Goal: Task Accomplishment & Management: Use online tool/utility

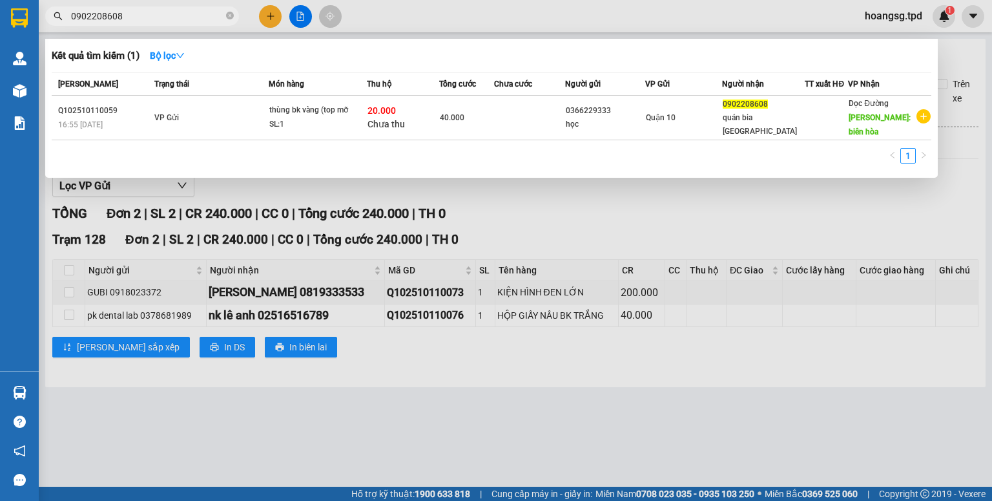
click at [541, 209] on div at bounding box center [496, 250] width 992 height 501
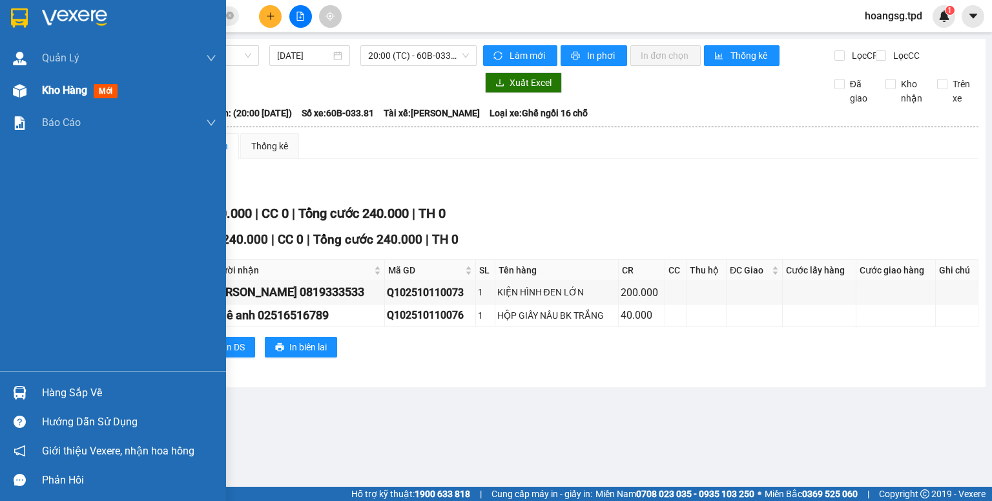
click at [106, 90] on span "mới" at bounding box center [106, 91] width 24 height 14
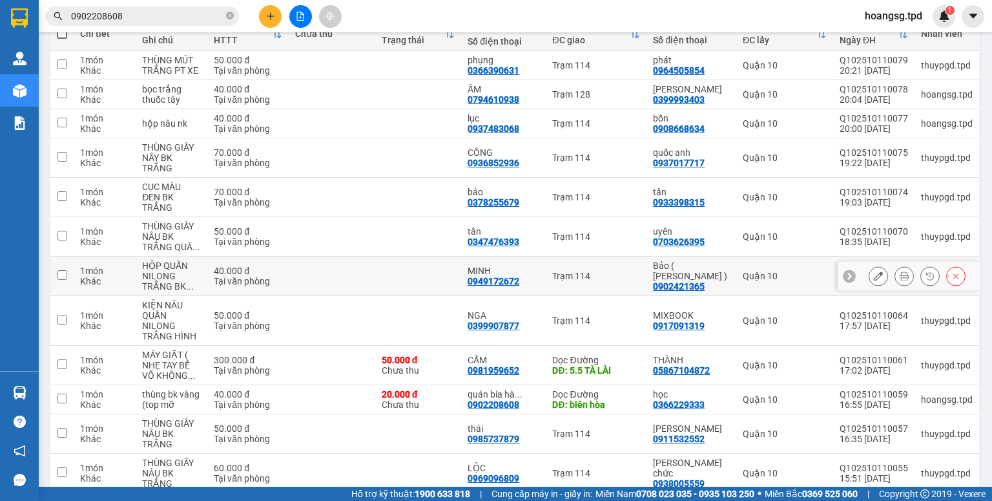
scroll to position [207, 0]
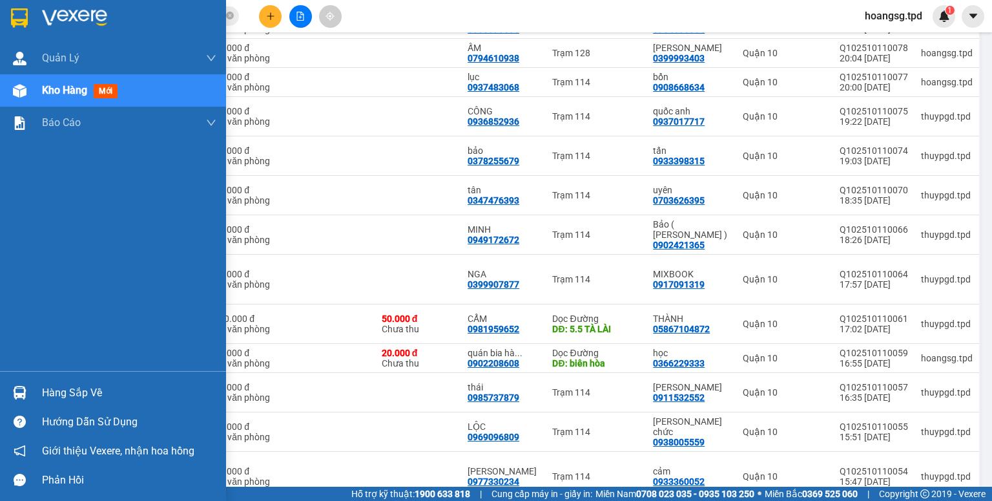
drag, startPoint x: 53, startPoint y: 392, endPoint x: 70, endPoint y: 388, distance: 17.2
click at [53, 392] on div "Hàng sắp về" at bounding box center [129, 392] width 174 height 19
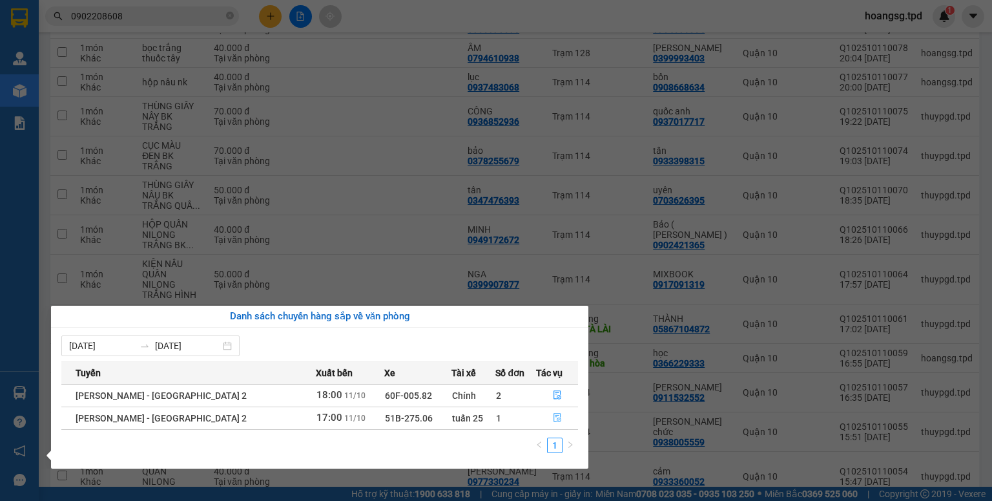
click at [553, 417] on icon "file-done" at bounding box center [557, 417] width 9 height 9
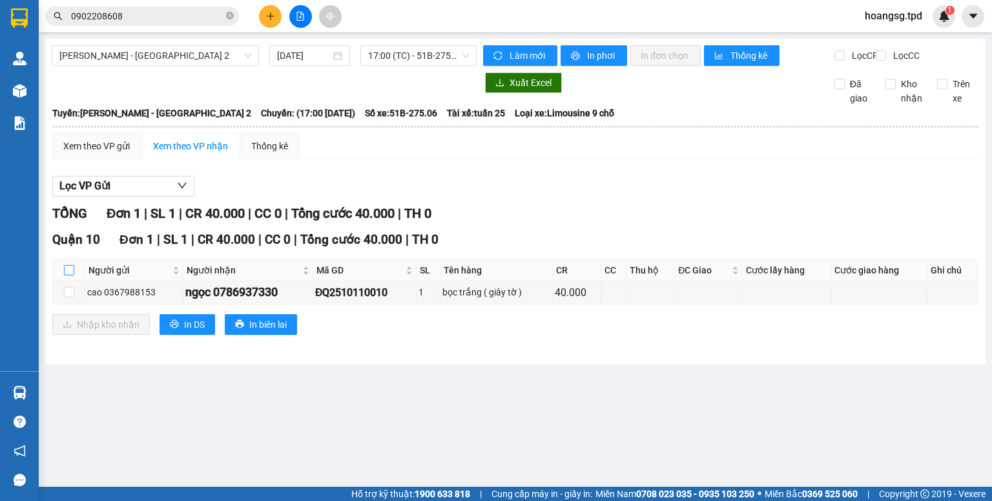
drag, startPoint x: 72, startPoint y: 277, endPoint x: 80, endPoint y: 287, distance: 12.9
click at [73, 275] on input "checkbox" at bounding box center [69, 270] width 10 height 10
checkbox input "true"
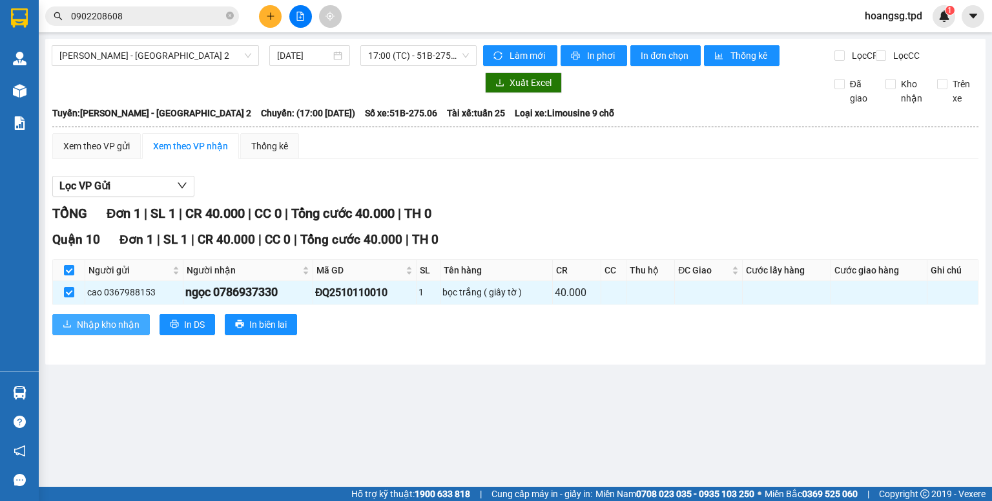
click at [89, 328] on span "Nhập kho nhận" at bounding box center [108, 324] width 63 height 14
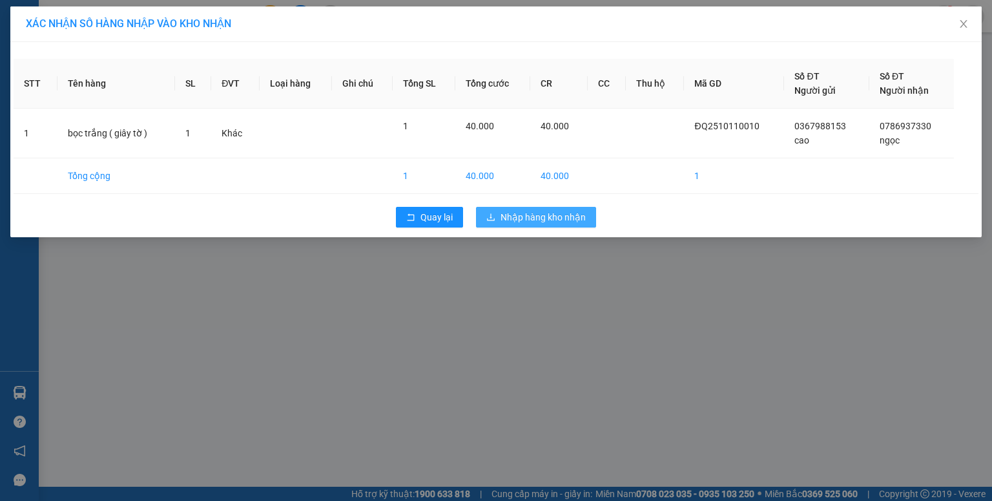
click at [530, 222] on span "Nhập hàng kho nhận" at bounding box center [543, 217] width 85 height 14
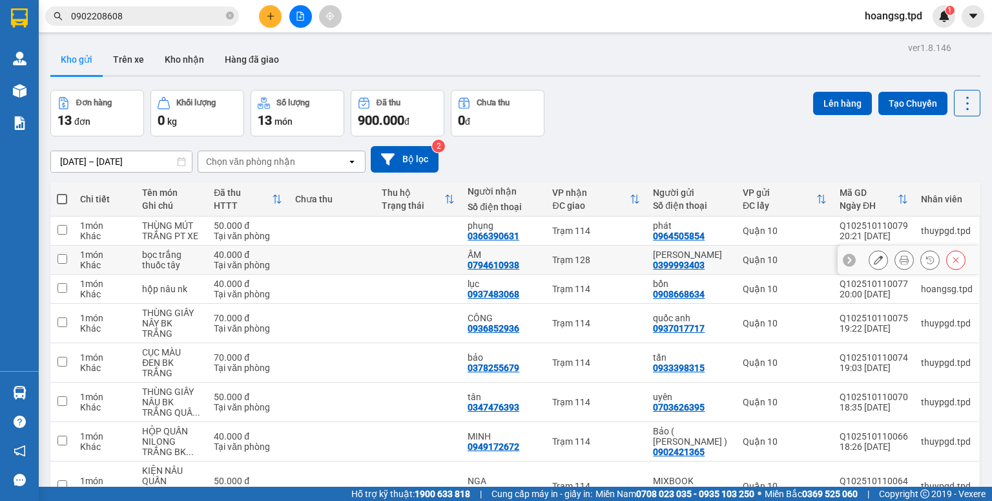
drag, startPoint x: 58, startPoint y: 264, endPoint x: 157, endPoint y: 222, distance: 107.2
click at [59, 264] on input "checkbox" at bounding box center [63, 259] width 10 height 10
checkbox input "true"
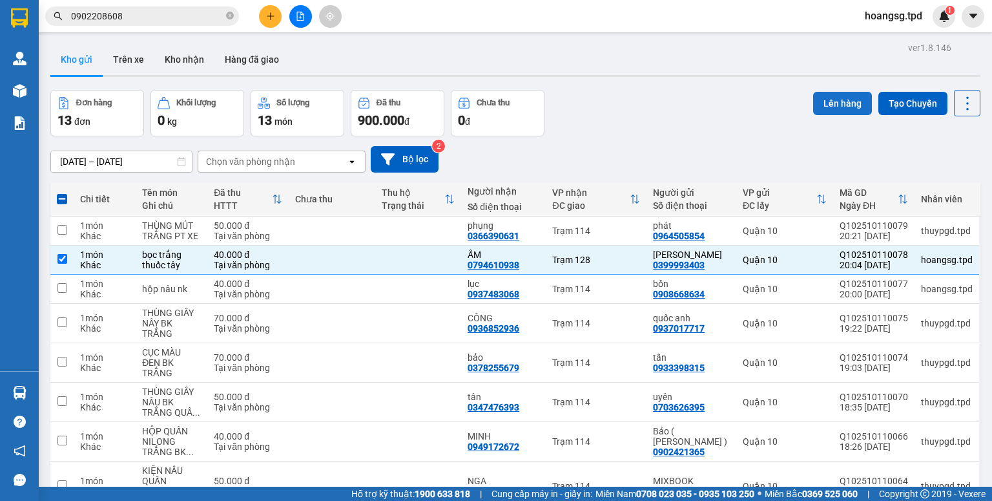
click at [814, 110] on button "Lên hàng" at bounding box center [843, 103] width 59 height 23
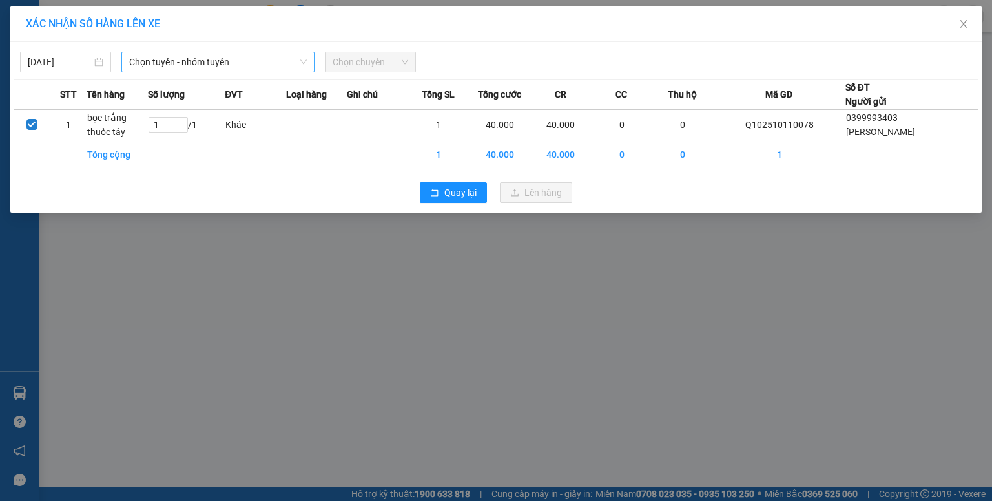
click at [227, 66] on span "Chọn tuyến - nhóm tuyến" at bounding box center [218, 61] width 178 height 19
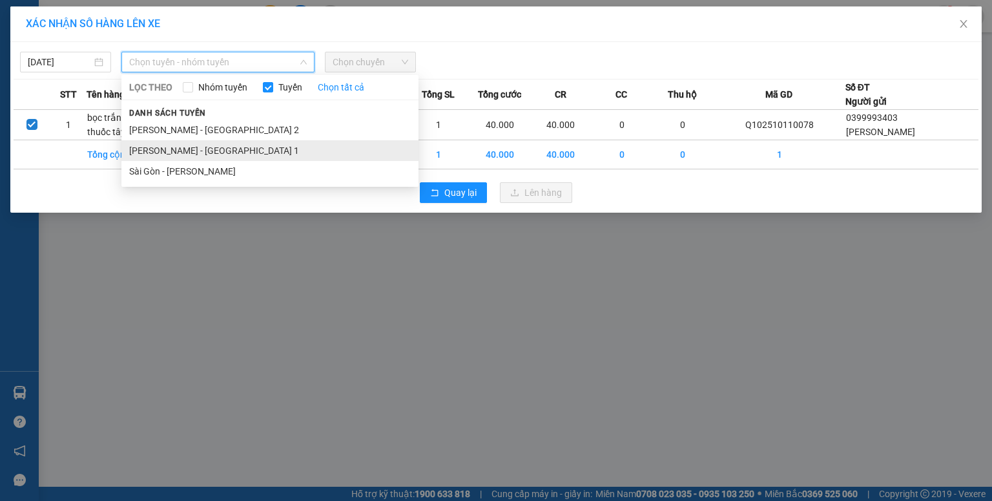
click at [215, 156] on ul "[PERSON_NAME] - [GEOGRAPHIC_DATA] 2 Phương Lâm - [GEOGRAPHIC_DATA] 1 [GEOGRAPHI…" at bounding box center [269, 151] width 297 height 62
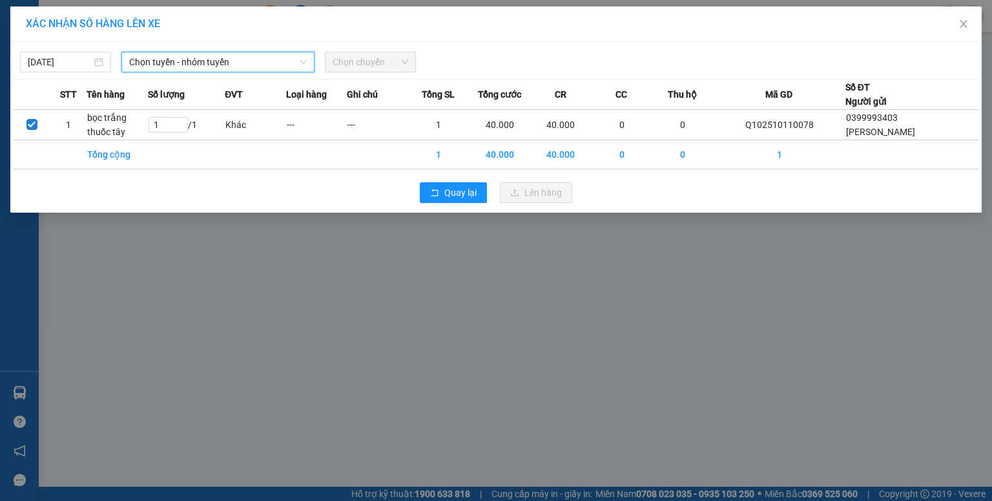
click at [357, 59] on span "Chọn chuyến" at bounding box center [371, 61] width 76 height 19
click at [288, 68] on span "Chọn tuyến - nhóm tuyến" at bounding box center [218, 61] width 178 height 19
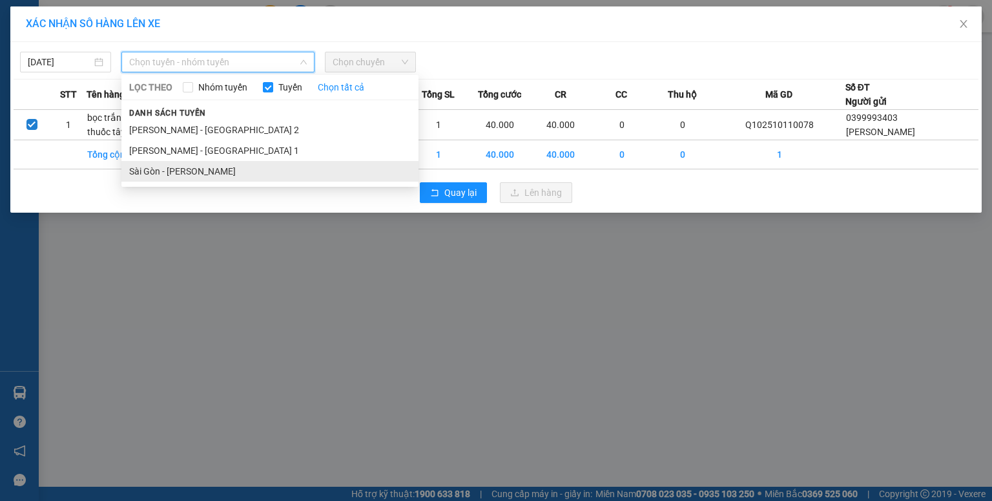
click at [221, 169] on li "Sài Gòn - [PERSON_NAME]" at bounding box center [269, 171] width 297 height 21
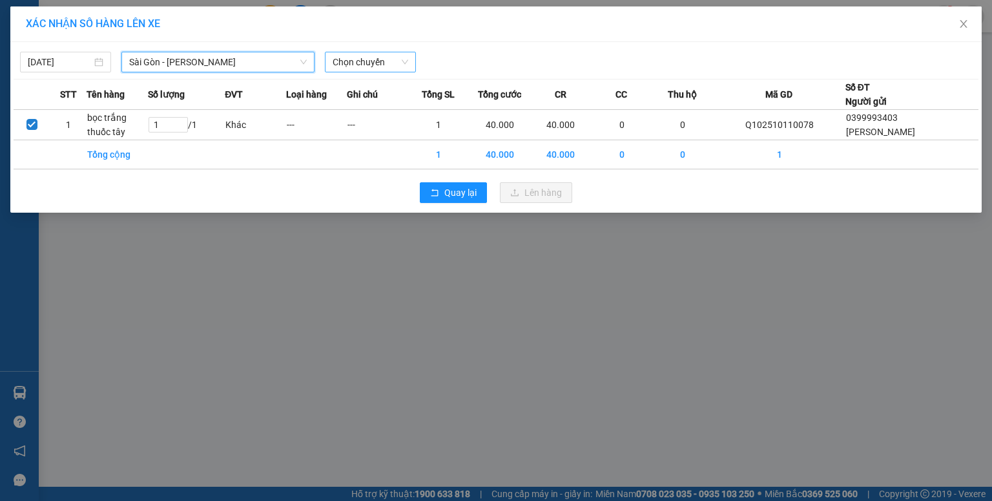
click at [346, 63] on span "Chọn chuyến" at bounding box center [371, 61] width 76 height 19
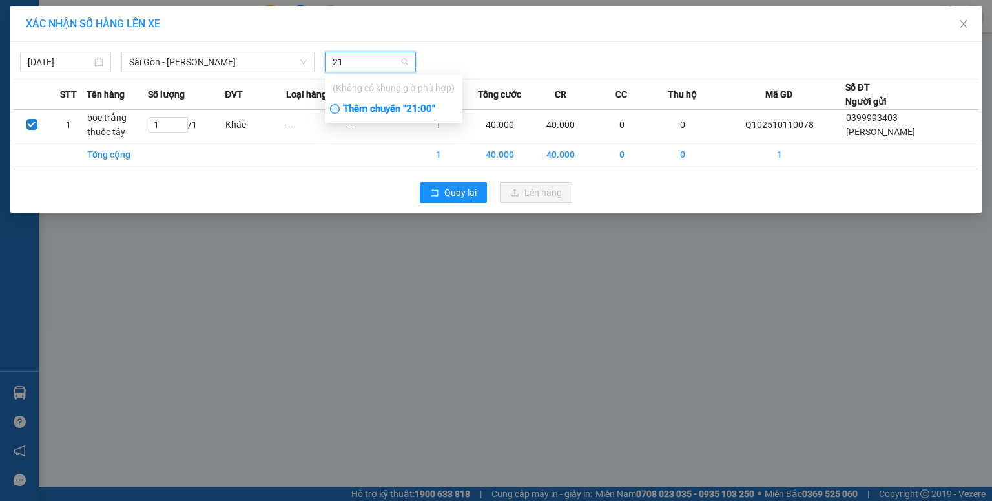
type input "21"
click at [388, 105] on div "Thêm chuyến " 21:00 "" at bounding box center [394, 109] width 138 height 22
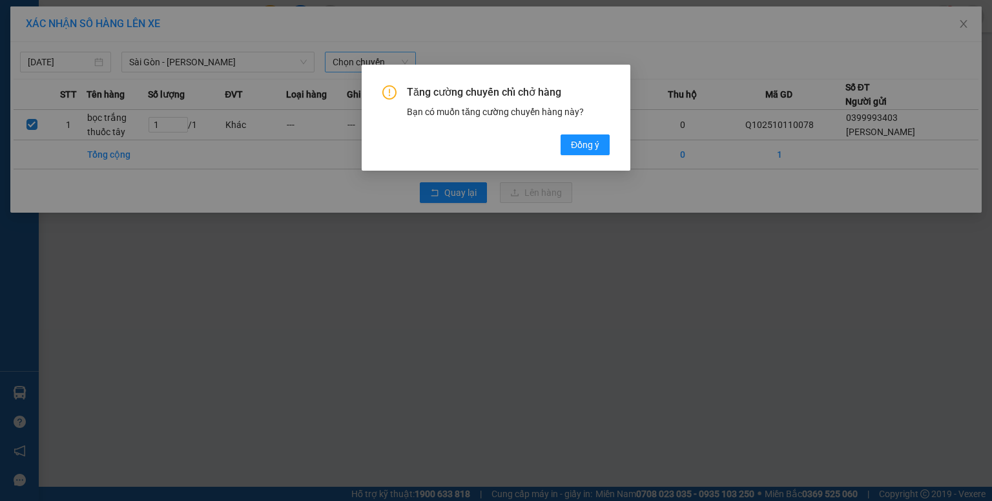
click at [583, 151] on span "Đồng ý" at bounding box center [585, 145] width 28 height 14
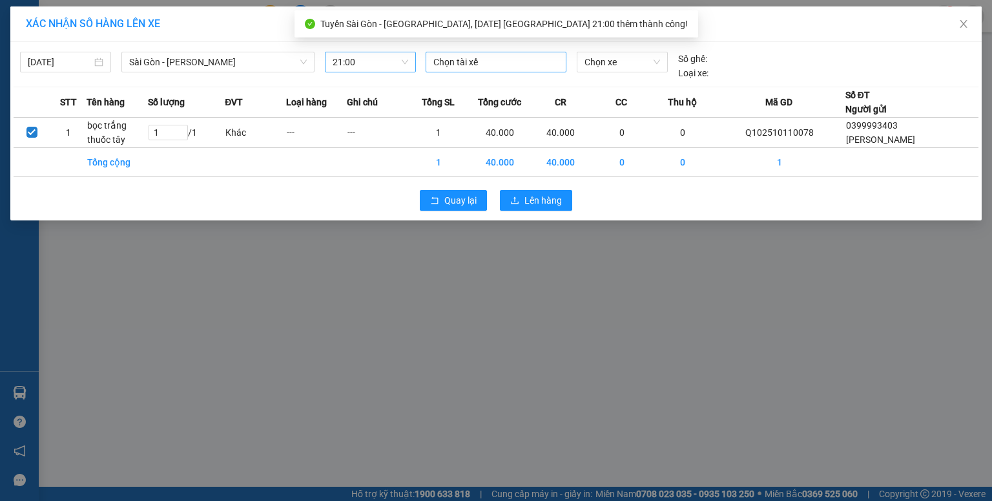
click at [501, 64] on div at bounding box center [496, 62] width 134 height 16
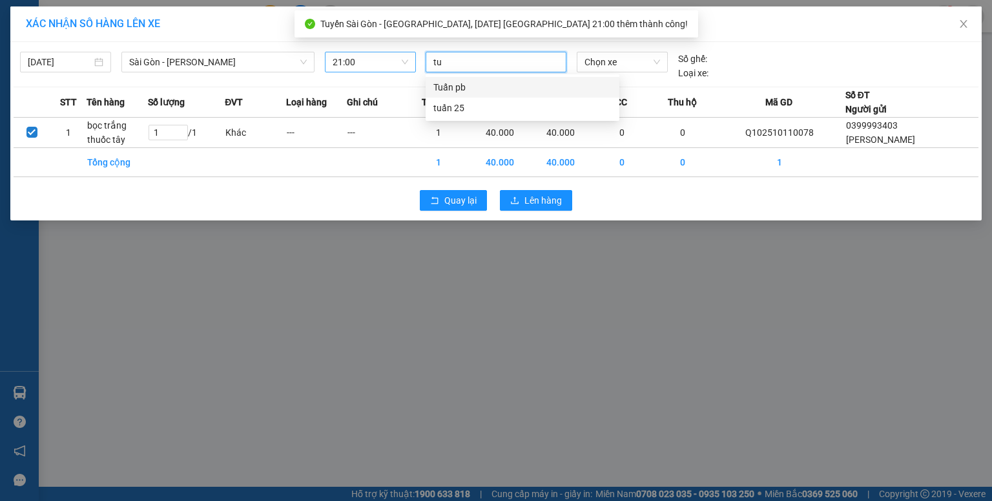
type input "tuấ"
click at [491, 107] on div "tuấn 25" at bounding box center [523, 108] width 178 height 14
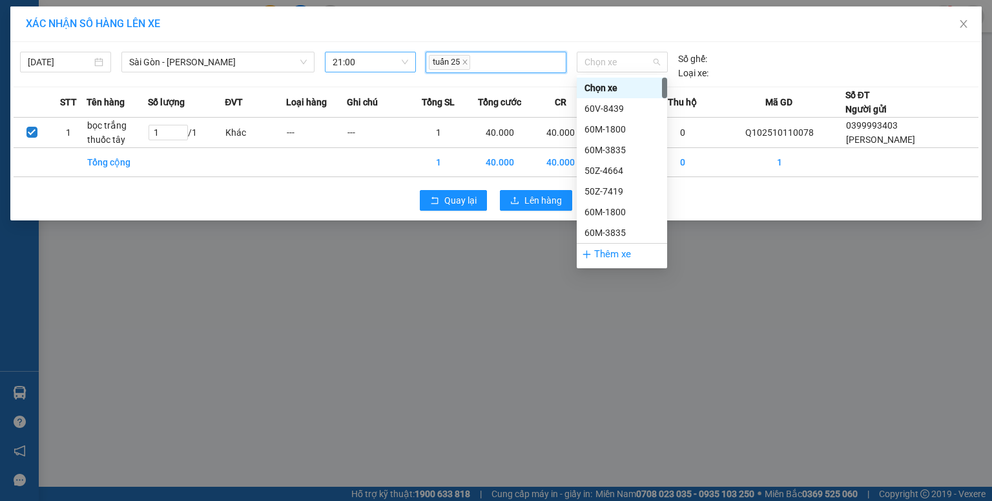
drag, startPoint x: 588, startPoint y: 57, endPoint x: 574, endPoint y: 70, distance: 19.2
click at [587, 59] on span "Chọn xe" at bounding box center [622, 61] width 75 height 19
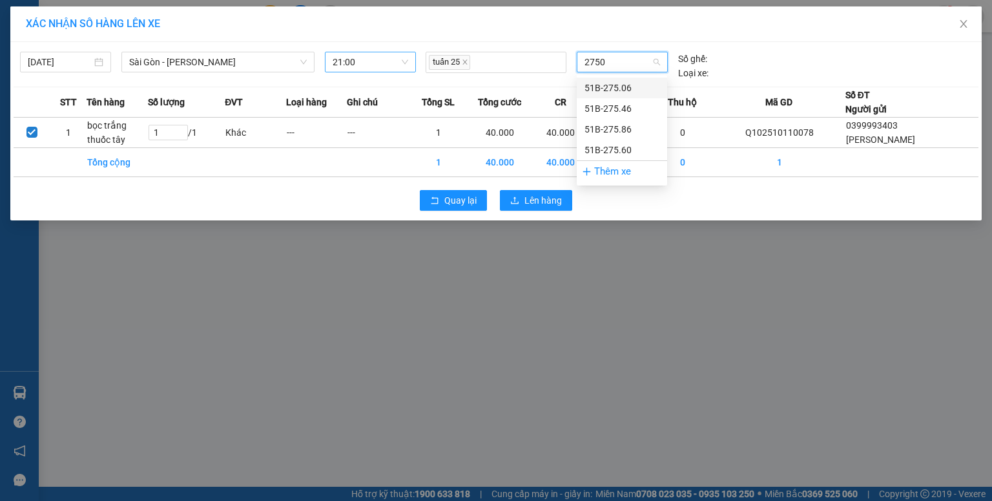
type input "27506"
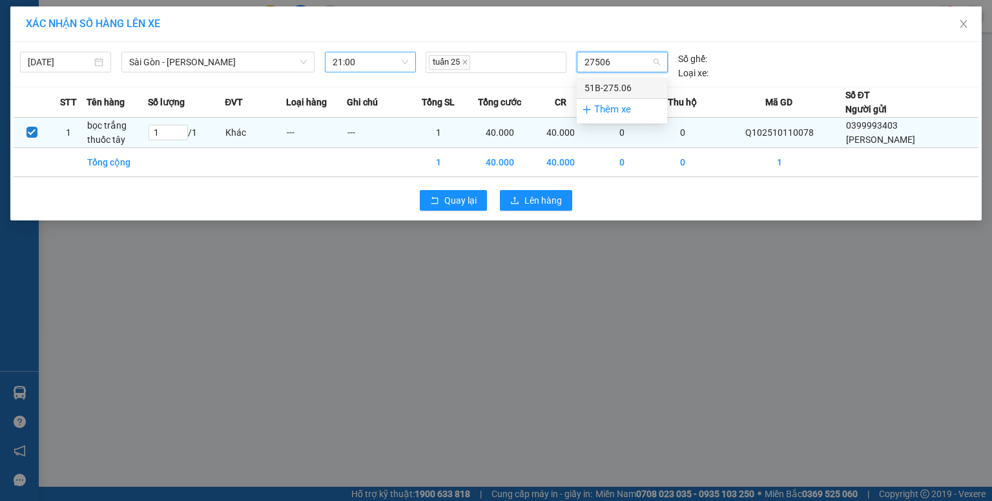
drag, startPoint x: 598, startPoint y: 83, endPoint x: 582, endPoint y: 128, distance: 48.0
click at [598, 84] on div "51B-275.06" at bounding box center [622, 88] width 75 height 14
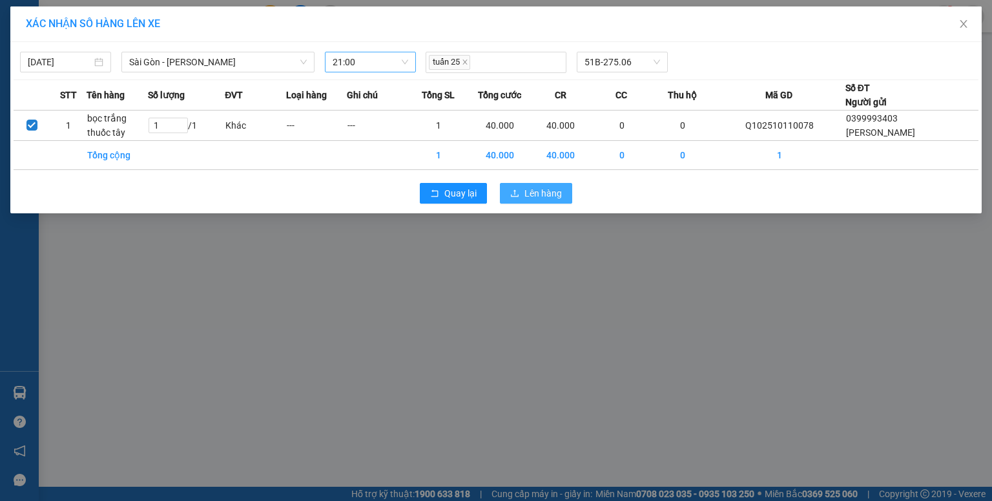
drag, startPoint x: 536, startPoint y: 195, endPoint x: 516, endPoint y: 181, distance: 25.1
click at [535, 194] on span "Lên hàng" at bounding box center [543, 193] width 37 height 14
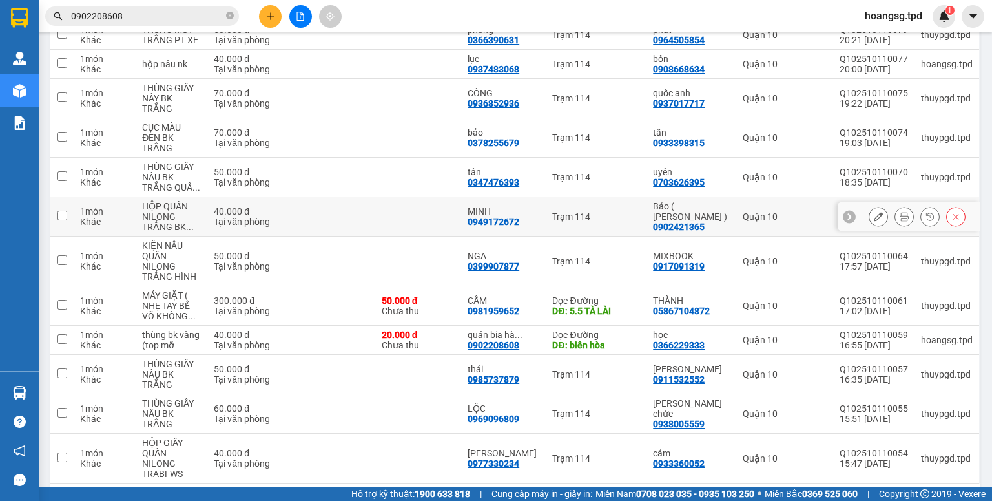
scroll to position [202, 0]
